Goal: Answer question/provide support: Answer question/provide support

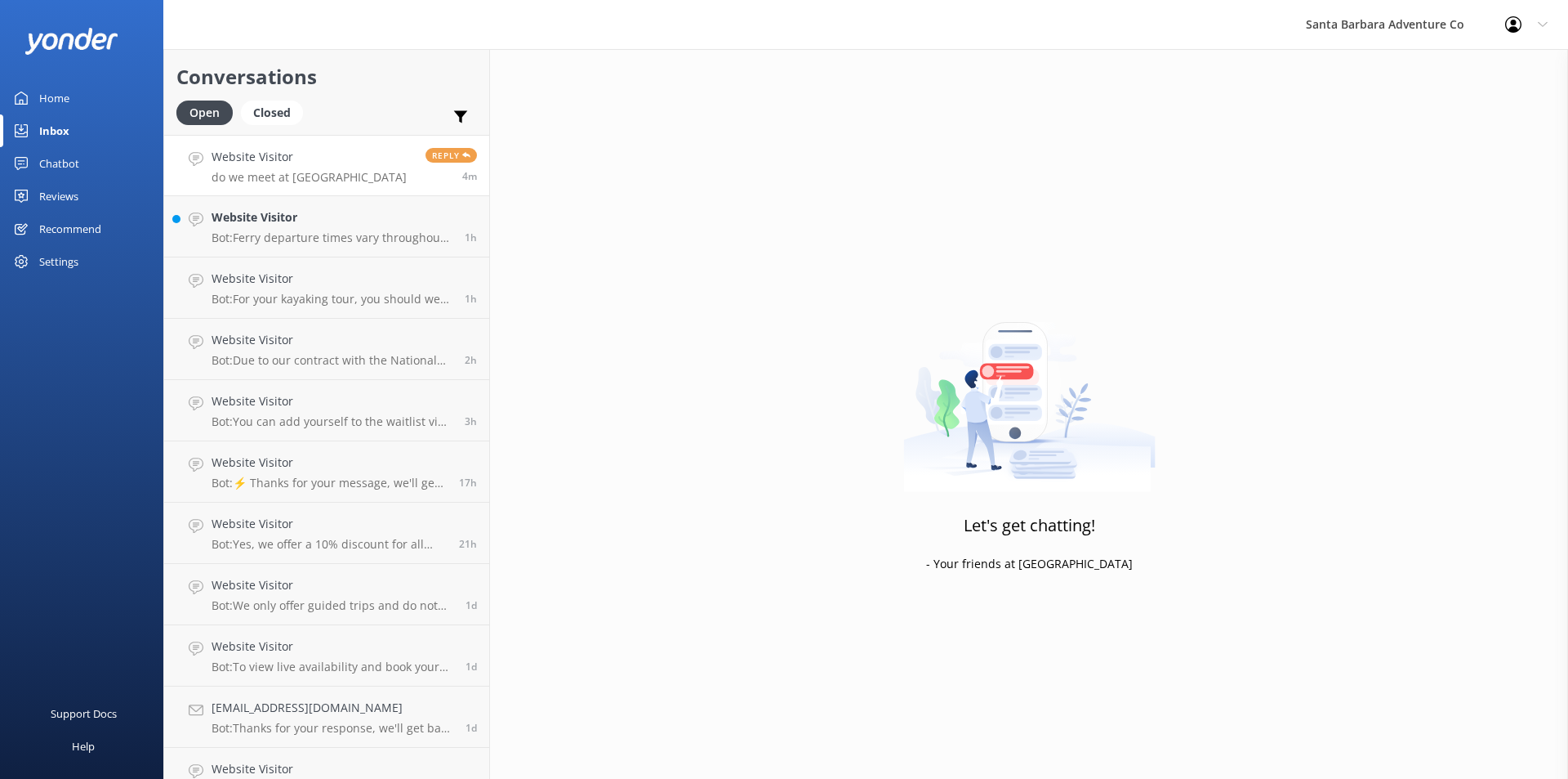
click at [270, 172] on p "do we meet at [GEOGRAPHIC_DATA]" at bounding box center [309, 177] width 195 height 15
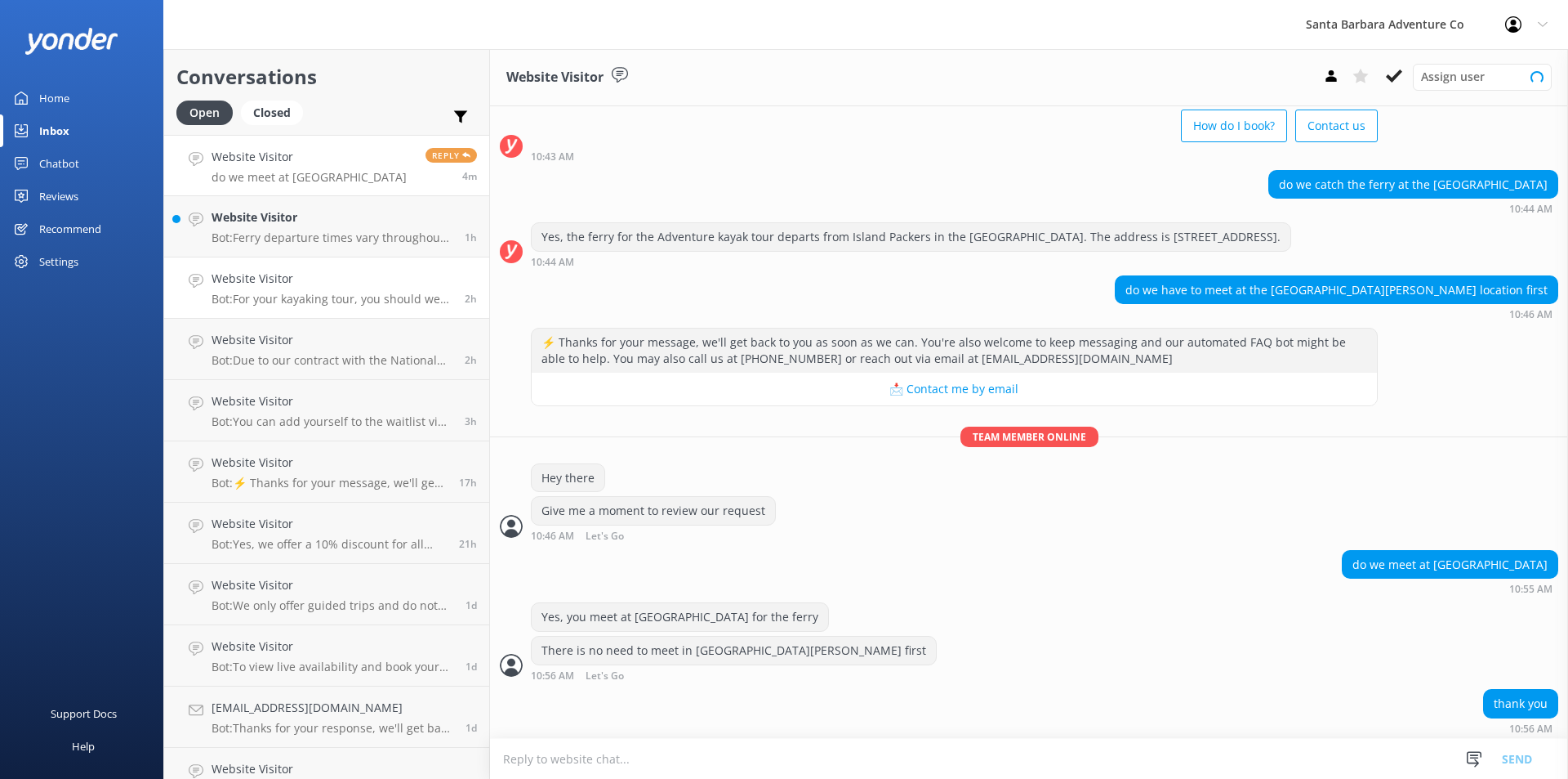
scroll to position [88, 0]
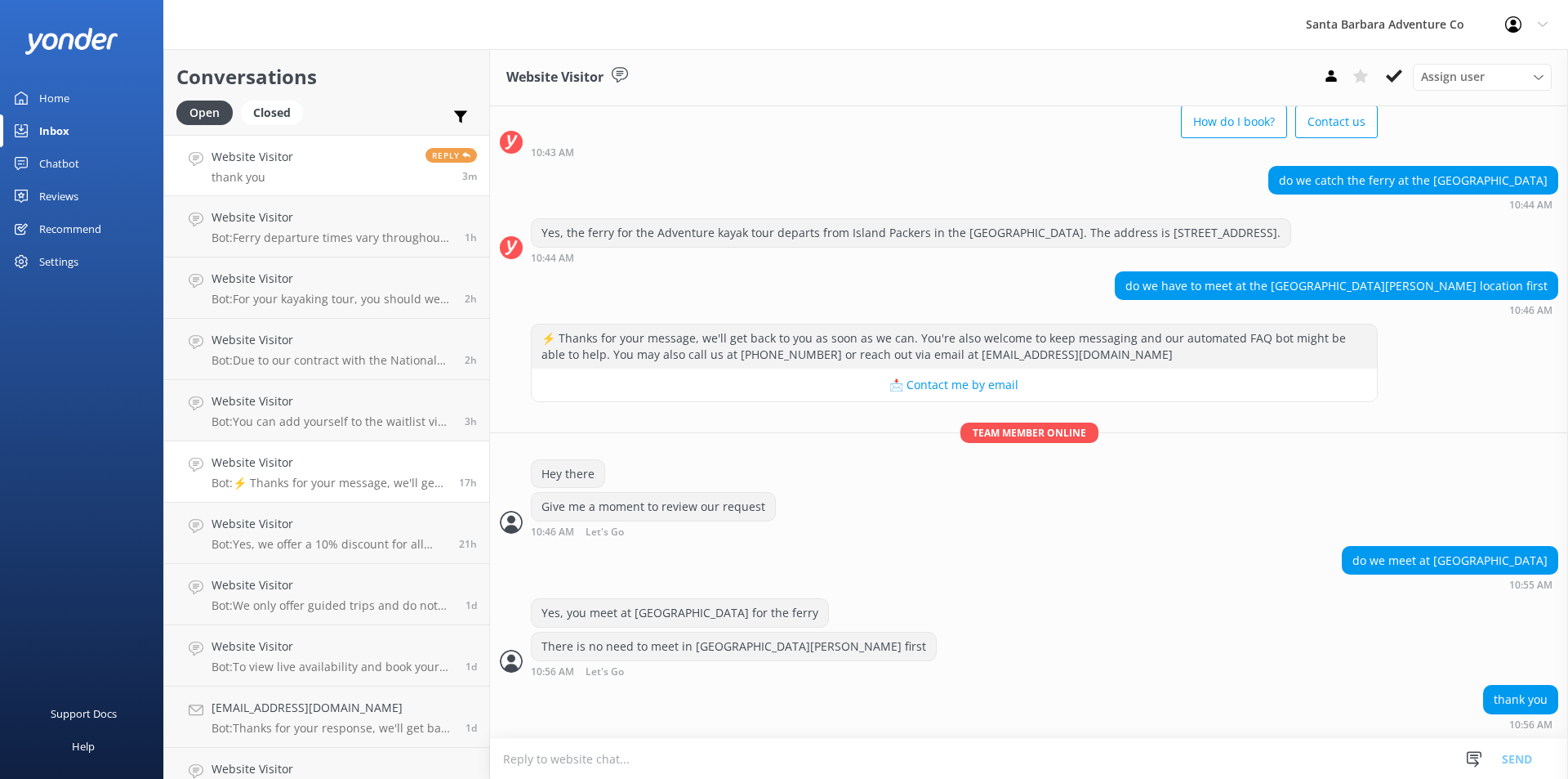
click at [308, 479] on p "Bot: ⚡ Thanks for your message, we'll get back to you as soon as we can. You're…" at bounding box center [329, 483] width 235 height 15
